Goal: Task Accomplishment & Management: Manage account settings

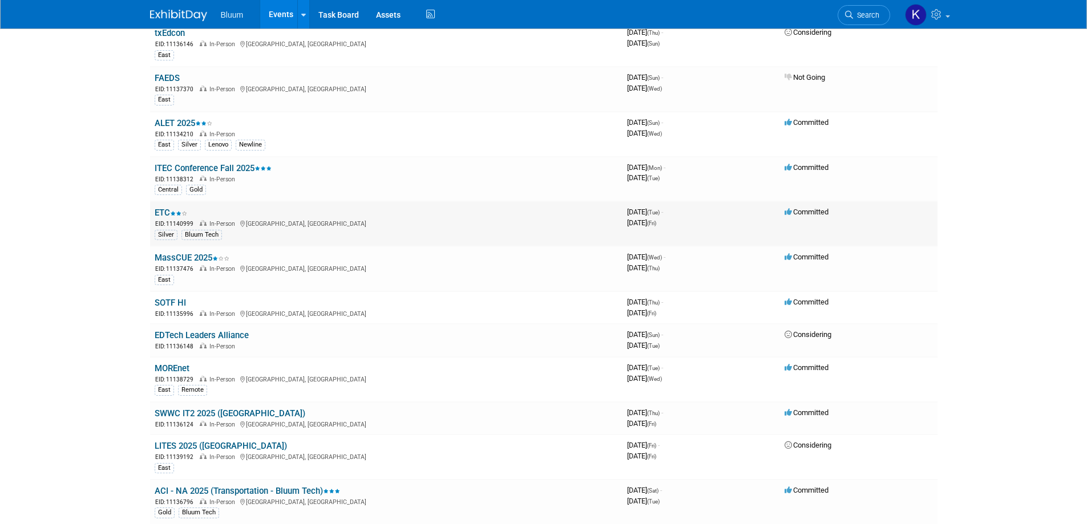
scroll to position [171, 0]
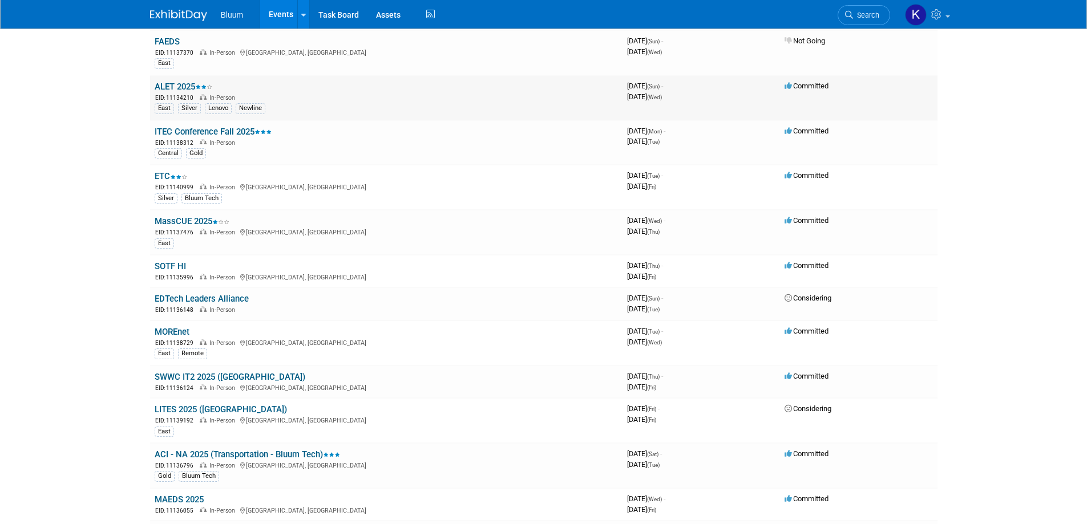
click at [176, 85] on link "ALET 2025" at bounding box center [184, 87] width 58 height 10
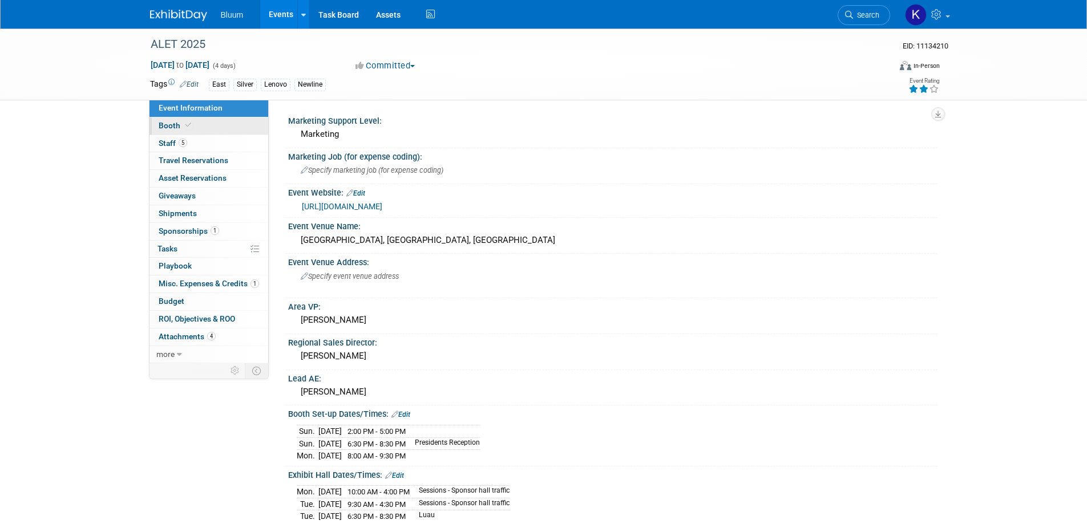
click at [166, 127] on span "Booth" at bounding box center [176, 125] width 35 height 9
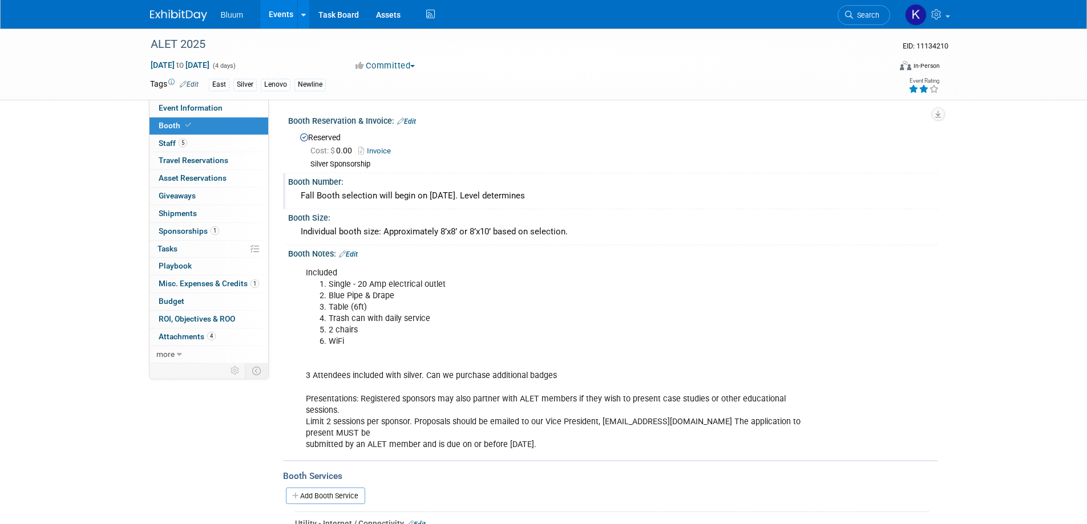
click at [367, 196] on div "Fall Booth selection will begin on August 5, 2025. Level determines" at bounding box center [613, 196] width 632 height 18
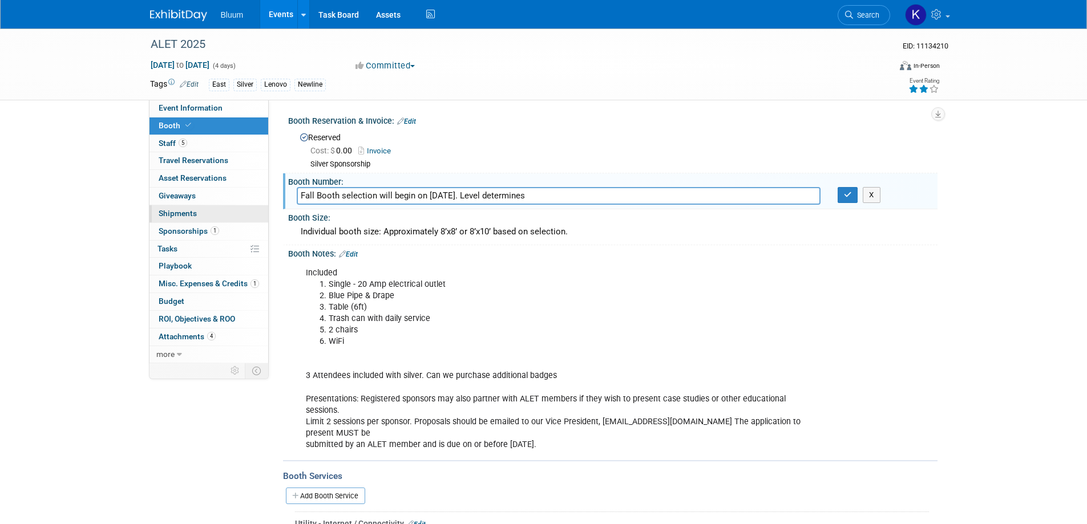
drag, startPoint x: 569, startPoint y: 190, endPoint x: 229, endPoint y: 211, distance: 340.7
click at [229, 211] on div "Event Information Event Info Booth Booth 5 Staff 5 Staff 0 Travel Reservations …" at bounding box center [543, 460] width 804 height 862
type input "21 (Grand Reef)"
click at [840, 192] on button "button" at bounding box center [848, 195] width 21 height 16
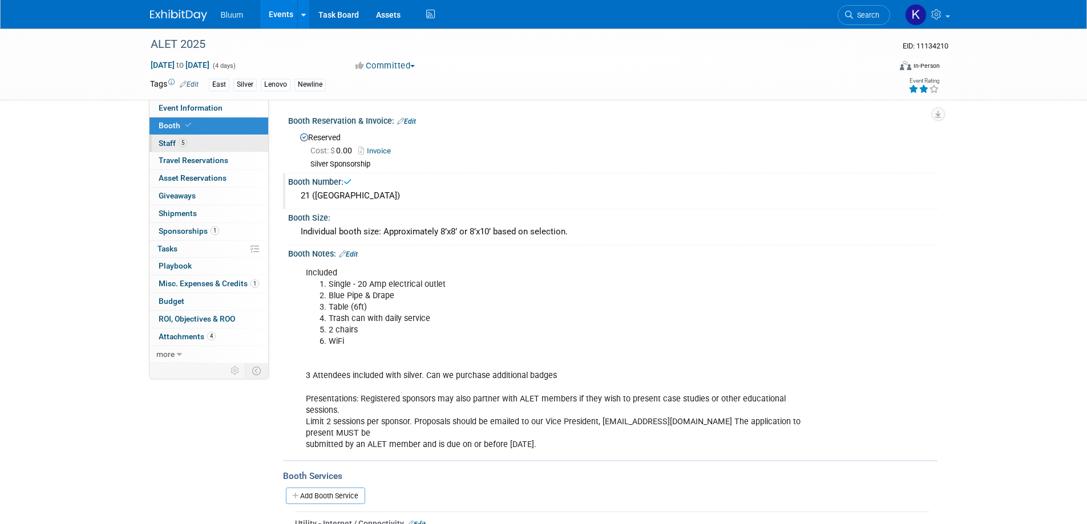
click at [172, 139] on span "Staff 5" at bounding box center [173, 143] width 29 height 9
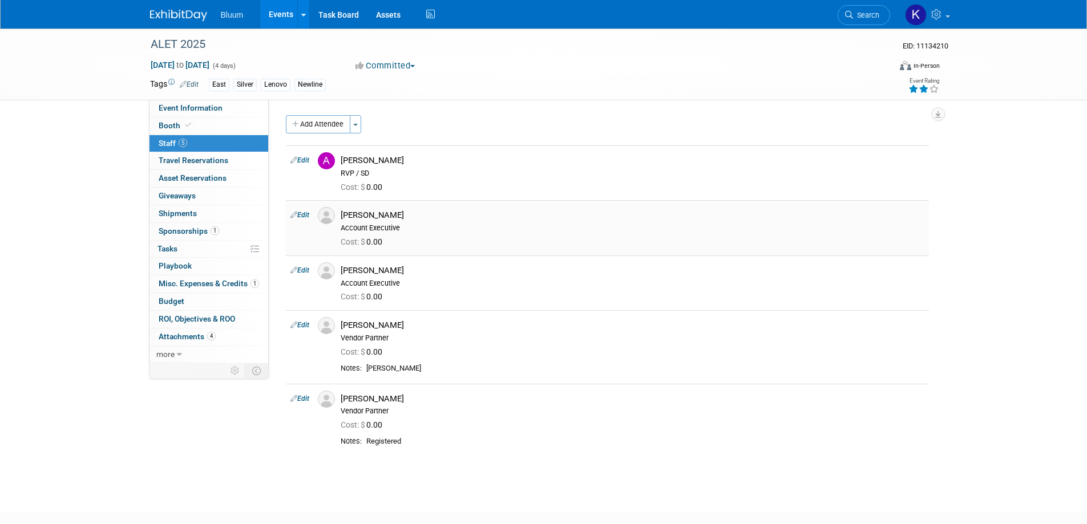
click at [309, 216] on link "Edit" at bounding box center [299, 215] width 19 height 8
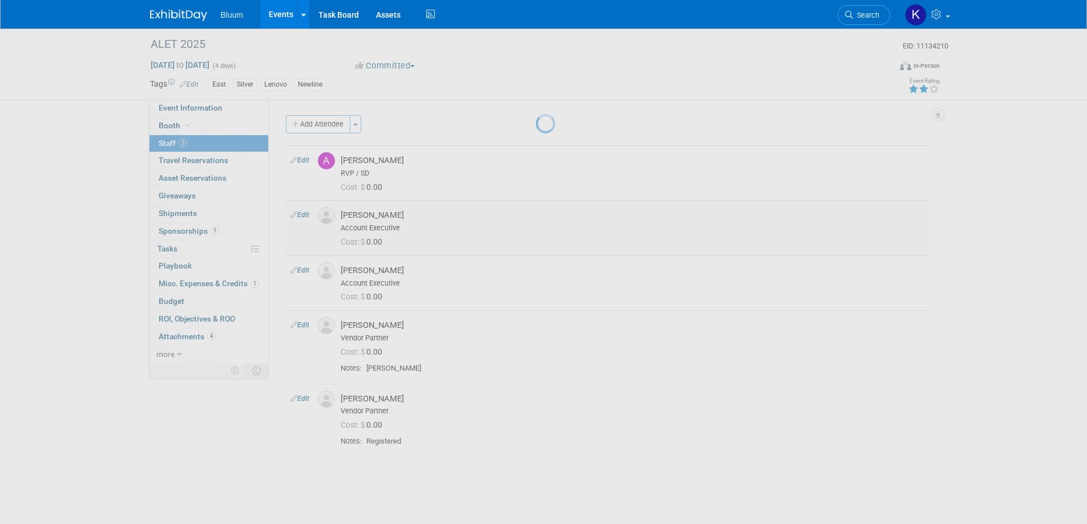
select select "84e2b5f0-e7d2-4341-ad27-dd2ea4974344"
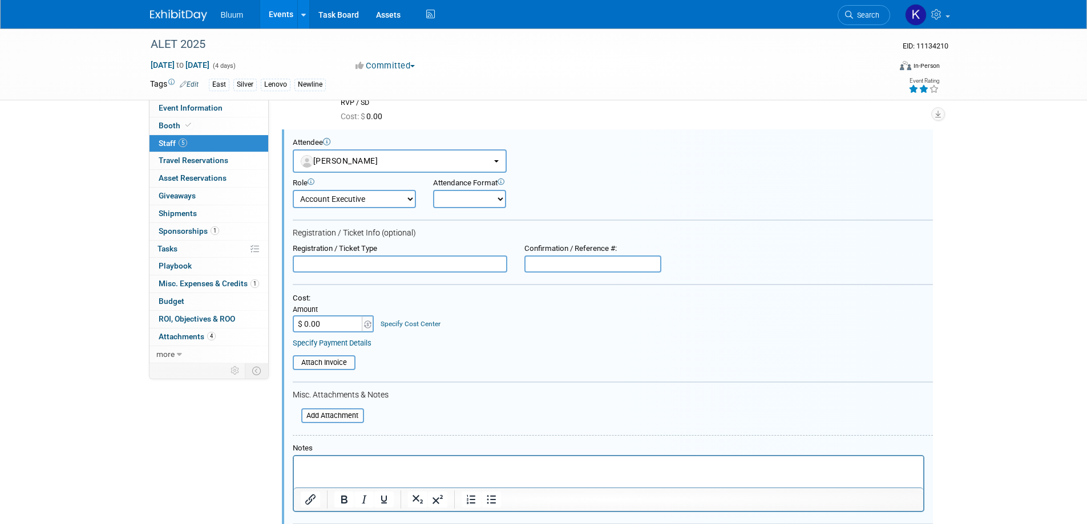
click at [362, 472] on html at bounding box center [607, 464] width 629 height 16
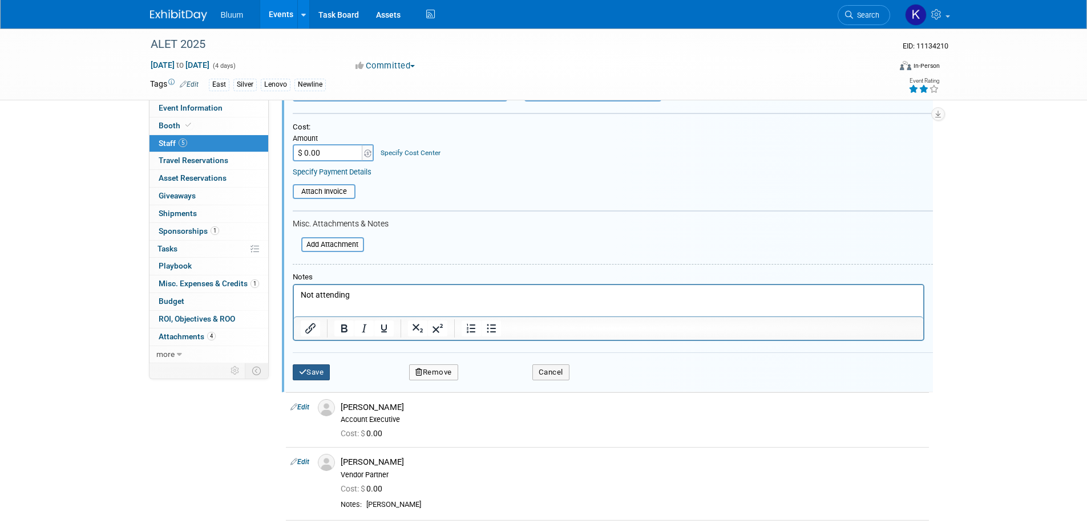
click at [310, 371] on button "Save" at bounding box center [312, 373] width 38 height 16
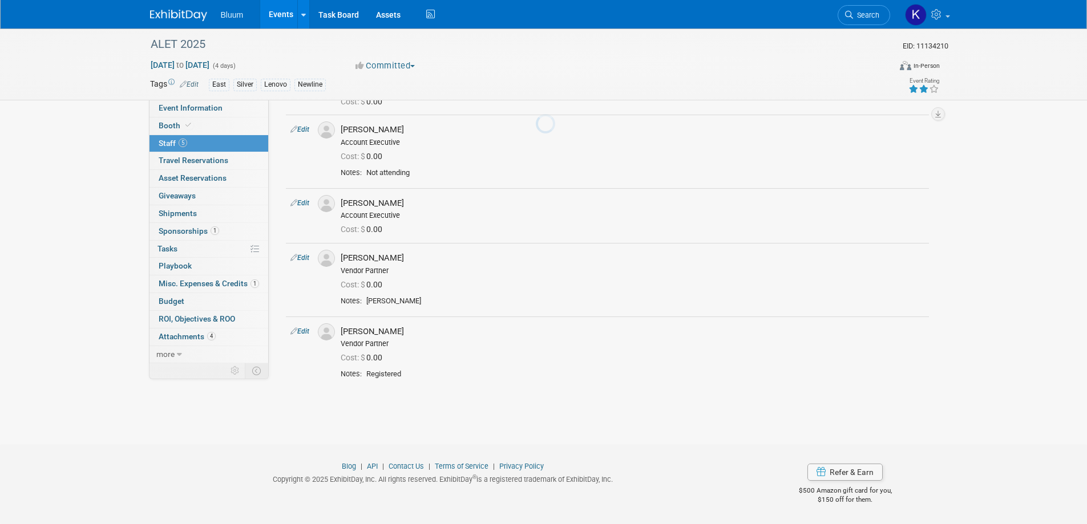
scroll to position [86, 0]
click at [279, 15] on link "Events" at bounding box center [281, 14] width 42 height 29
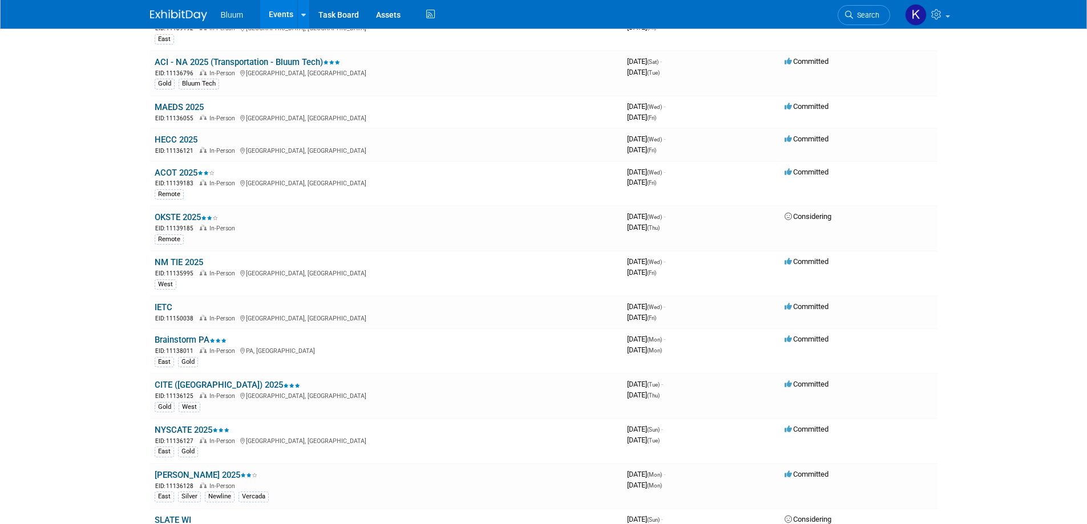
scroll to position [571, 0]
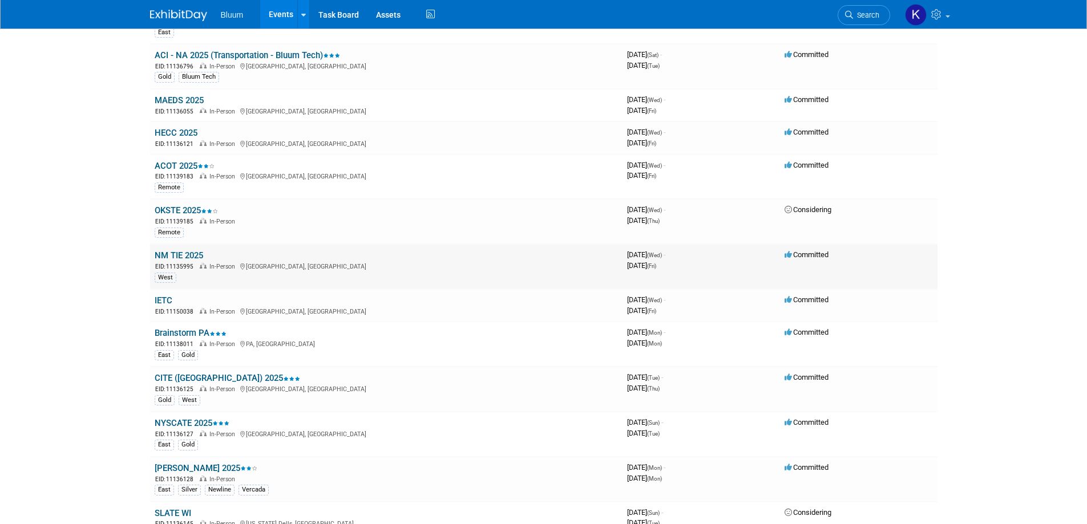
click at [195, 253] on link "NM TIE 2025" at bounding box center [179, 255] width 48 height 10
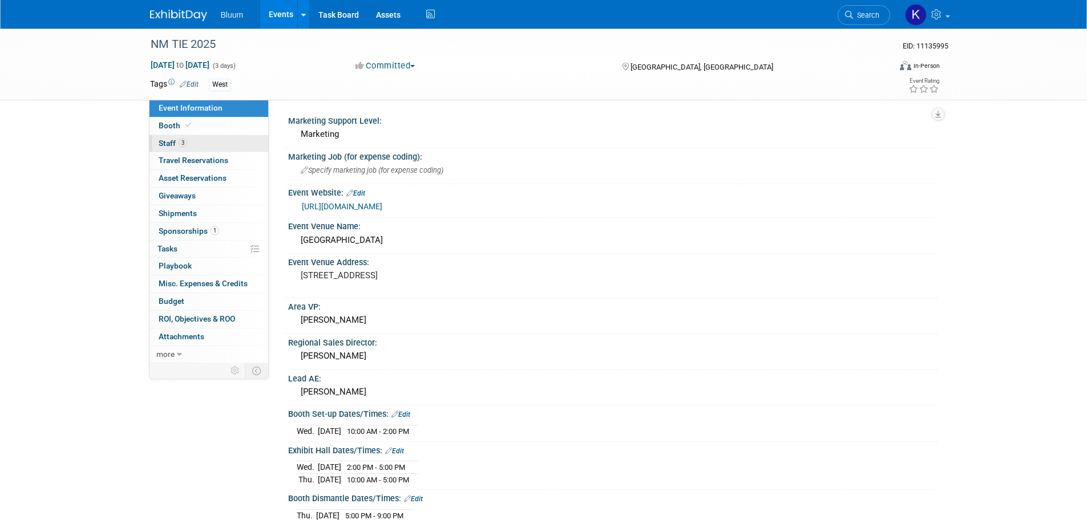
click at [163, 141] on span "Staff 3" at bounding box center [173, 143] width 29 height 9
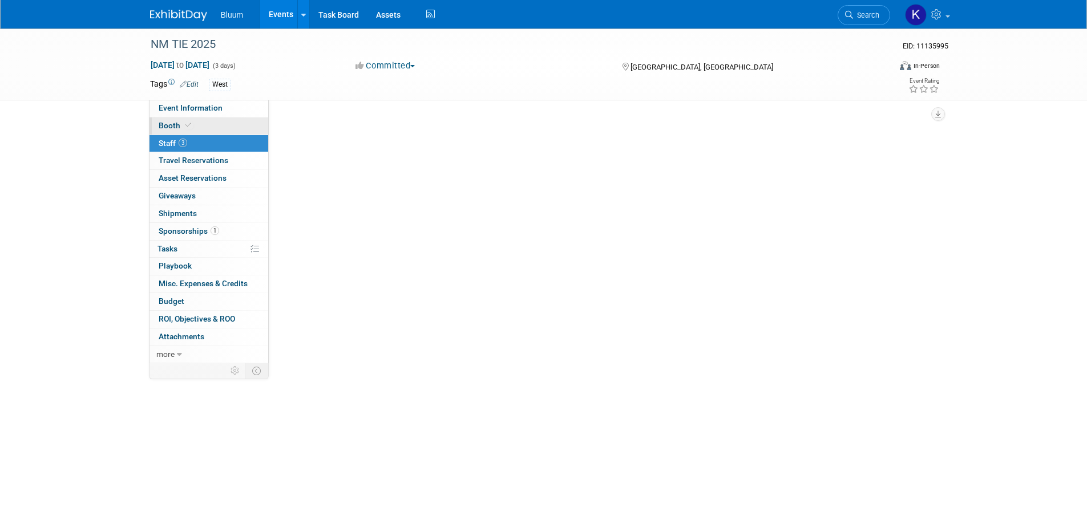
click at [170, 122] on span "Booth" at bounding box center [176, 125] width 35 height 9
